Goal: Browse casually: Explore the website without a specific task or goal

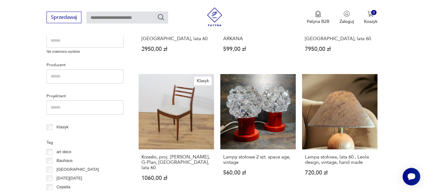
scroll to position [253, 0]
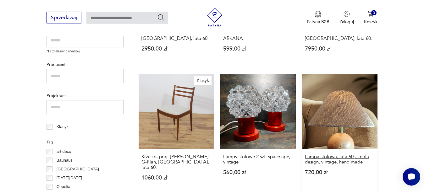
click at [360, 156] on h3 "Lampa stołowa, lata 60., Leola design, vintage, hand made" at bounding box center [340, 159] width 70 height 11
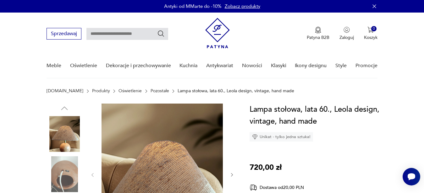
click at [360, 156] on div "Lampa stołowa, lata 60., Leola design, vintage, hand made Unikat - tylko jedna …" at bounding box center [315, 196] width 132 height 184
drag, startPoint x: 360, startPoint y: 156, endPoint x: 392, endPoint y: 178, distance: 38.6
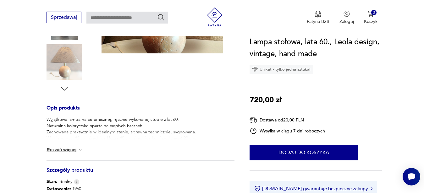
scroll to position [208, 0]
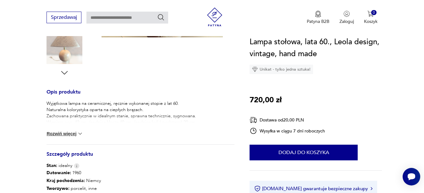
click at [82, 134] on img at bounding box center [80, 134] width 6 height 6
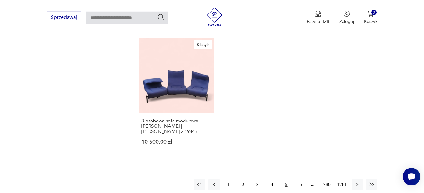
scroll to position [874, 0]
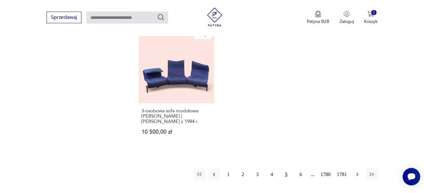
click at [358, 172] on icon "button" at bounding box center [357, 175] width 6 height 6
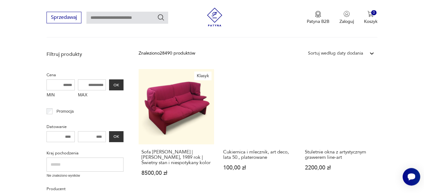
scroll to position [129, 0]
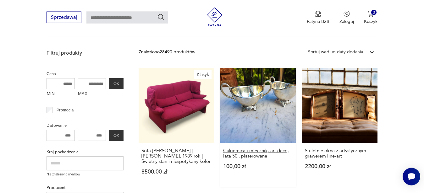
click at [270, 153] on h3 "Cukiernica i mlecznik, art deco, lata 50., platerowane" at bounding box center [258, 153] width 70 height 11
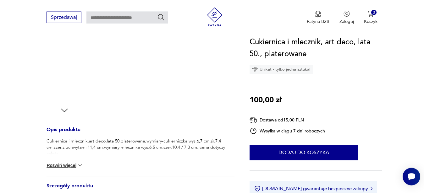
scroll to position [176, 0]
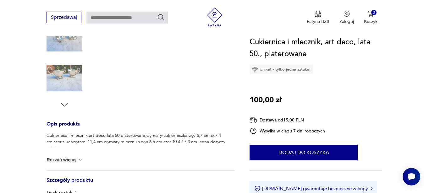
click at [75, 158] on button "Rozwiń więcej" at bounding box center [65, 160] width 36 height 6
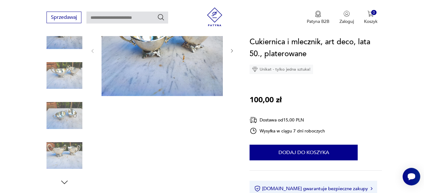
scroll to position [80, 0]
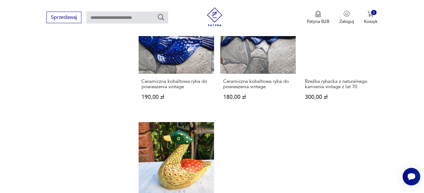
scroll to position [730, 0]
